Goal: Navigation & Orientation: Find specific page/section

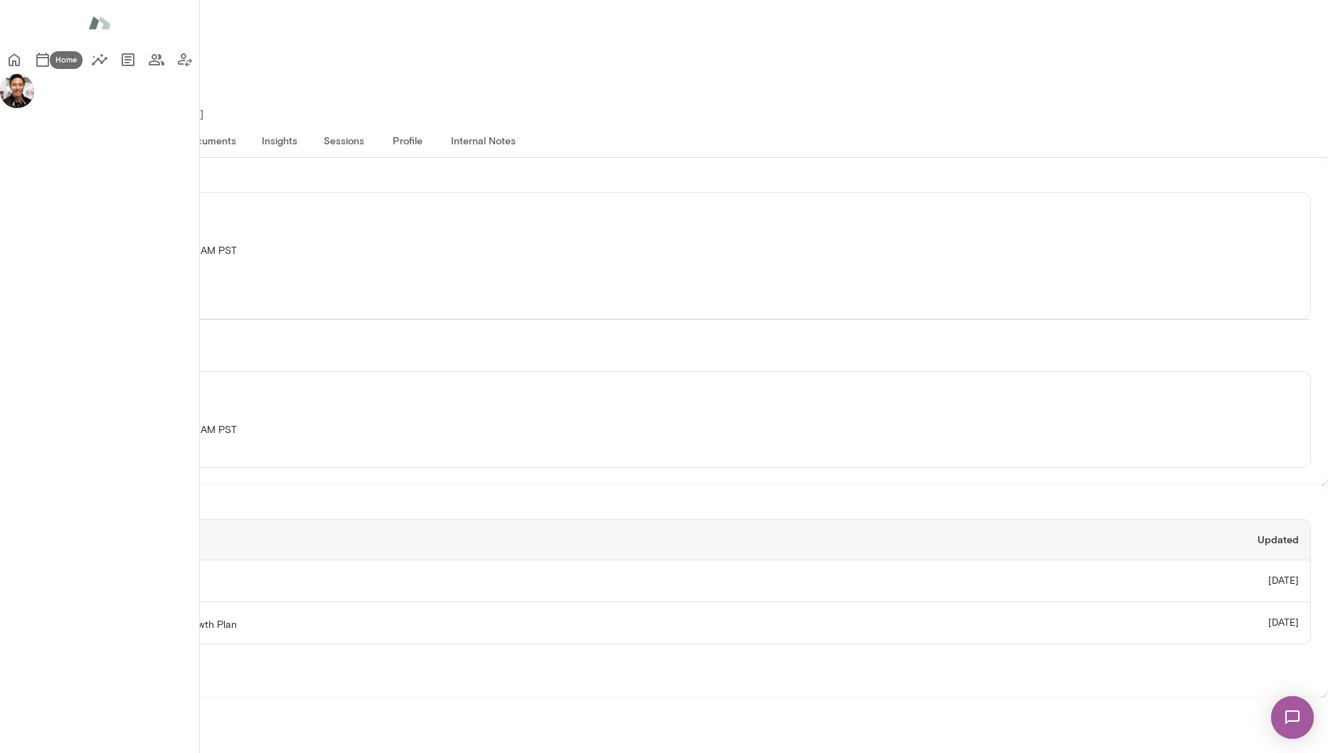
click at [23, 63] on icon "Home" at bounding box center [14, 59] width 17 height 17
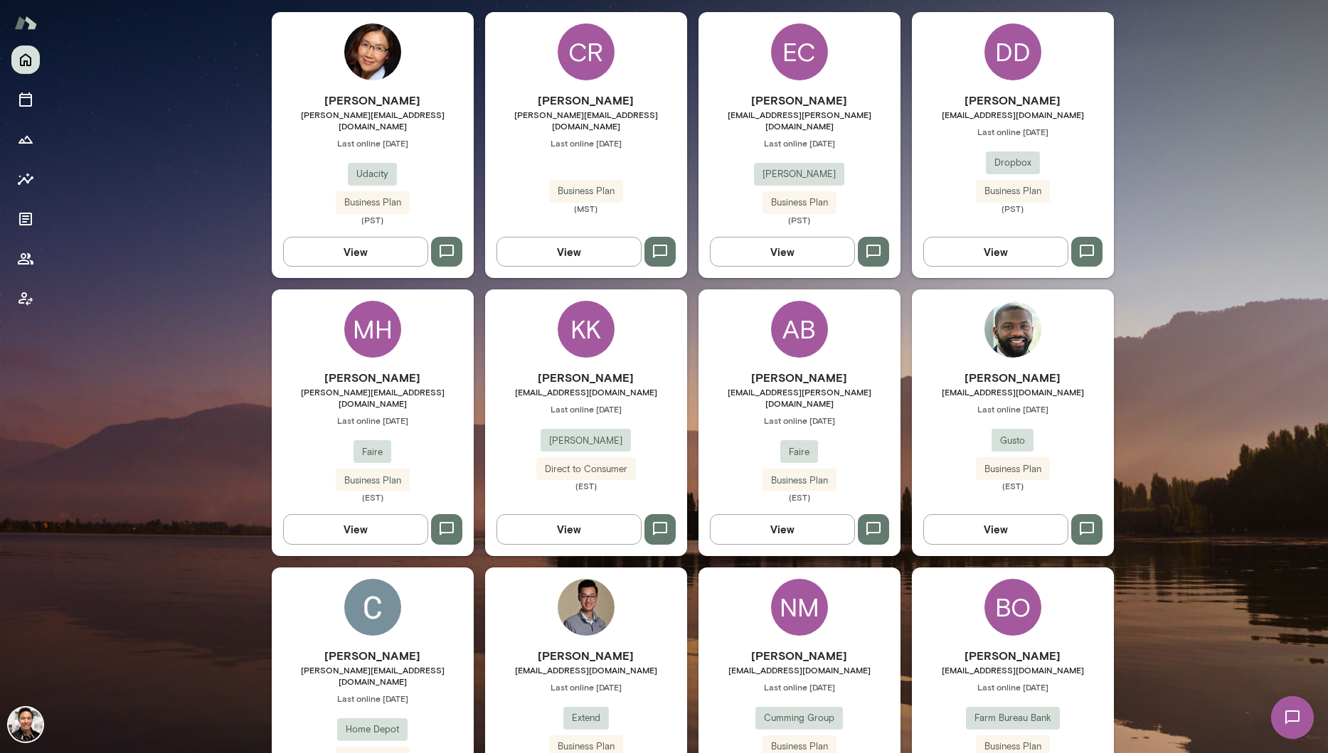
click at [393, 598] on img at bounding box center [372, 607] width 57 height 57
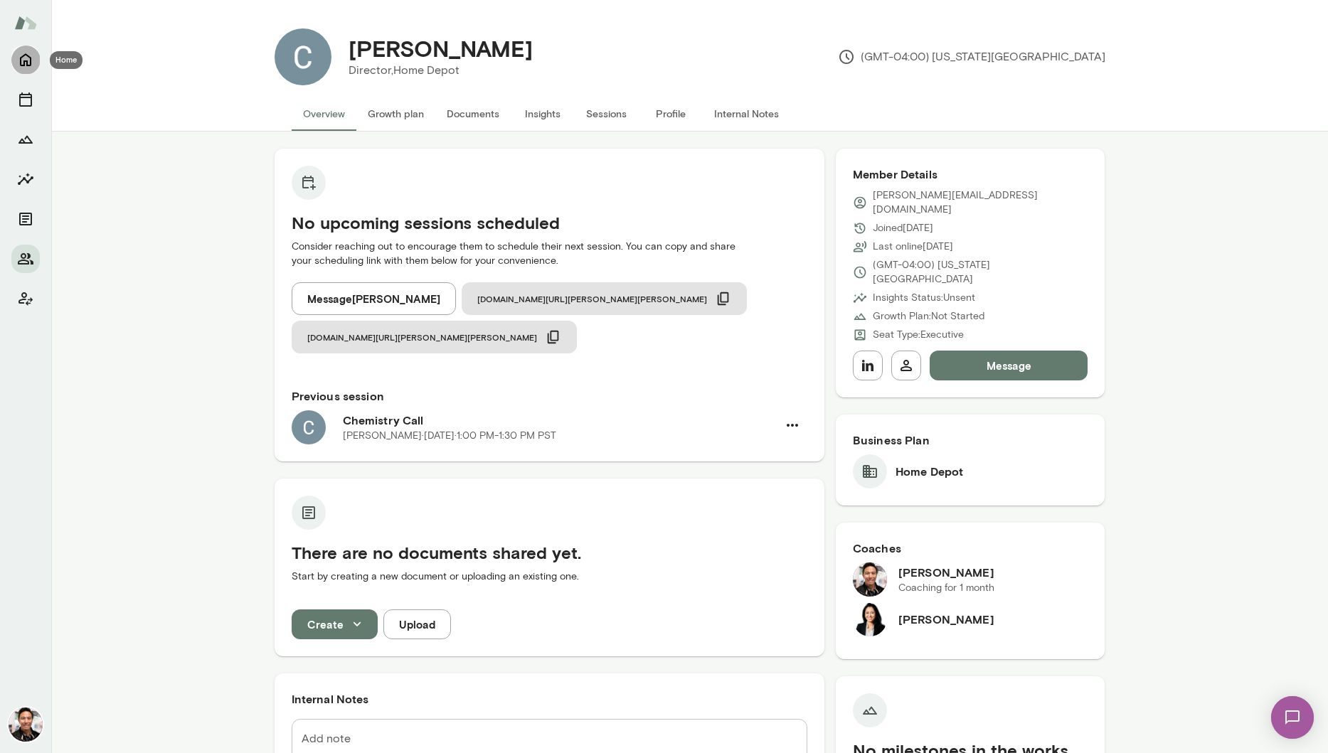
click at [33, 55] on icon "Home" at bounding box center [25, 59] width 17 height 17
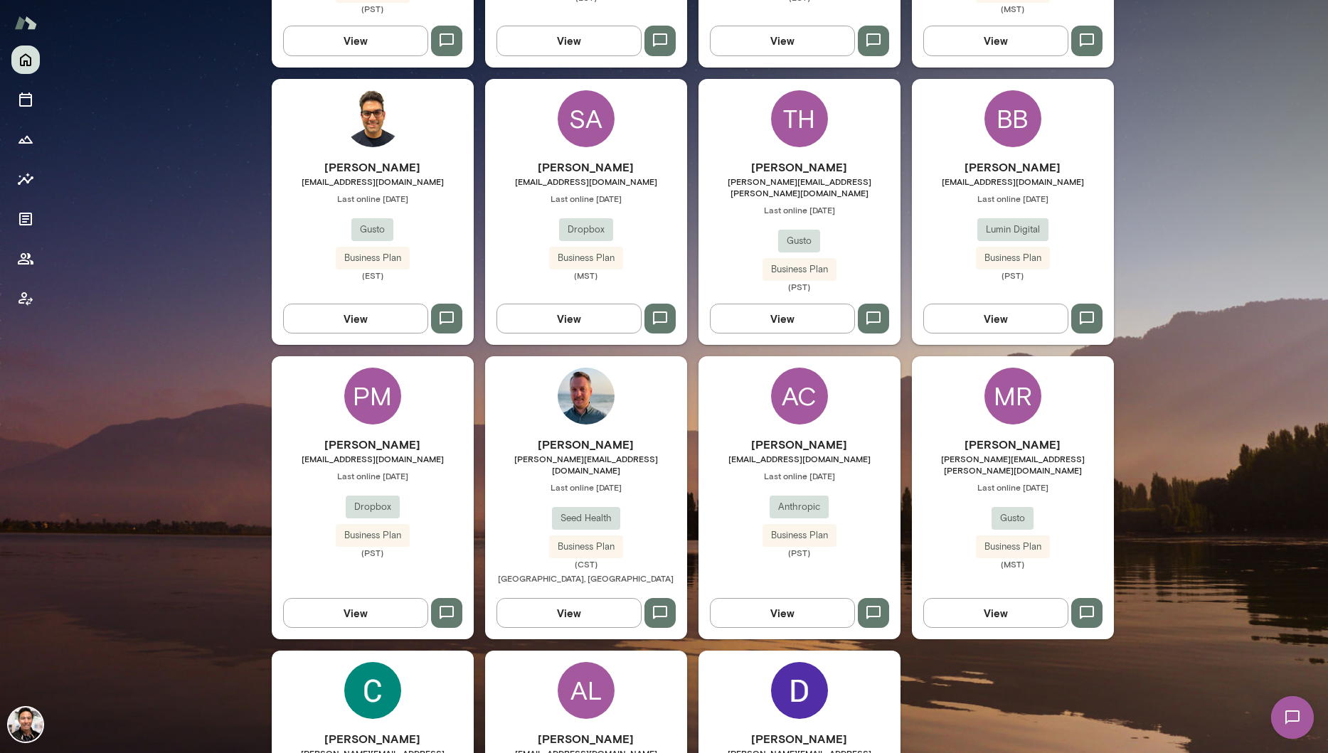
scroll to position [1998, 0]
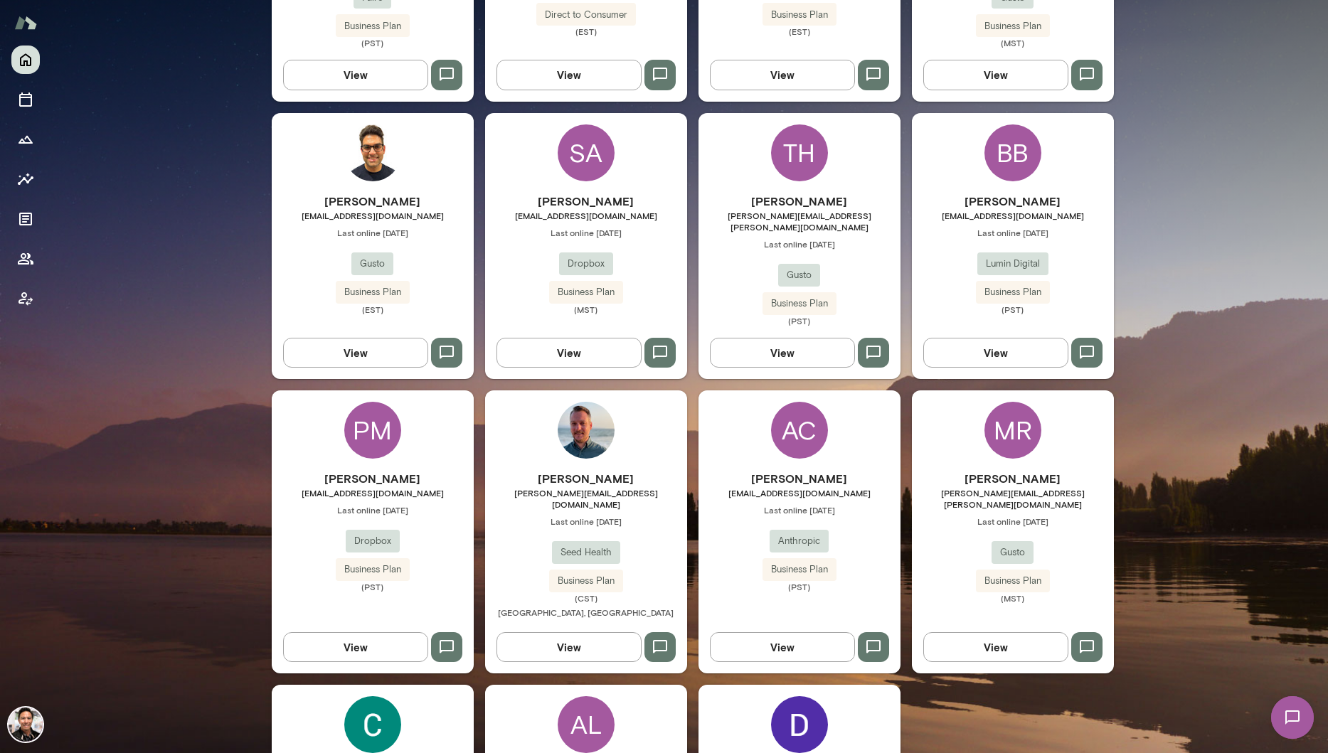
click at [833, 391] on div "AC [PERSON_NAME] [EMAIL_ADDRESS][DOMAIN_NAME] Last online [DATE] Anthropic Busi…" at bounding box center [800, 532] width 202 height 283
